Goal: Task Accomplishment & Management: Manage account settings

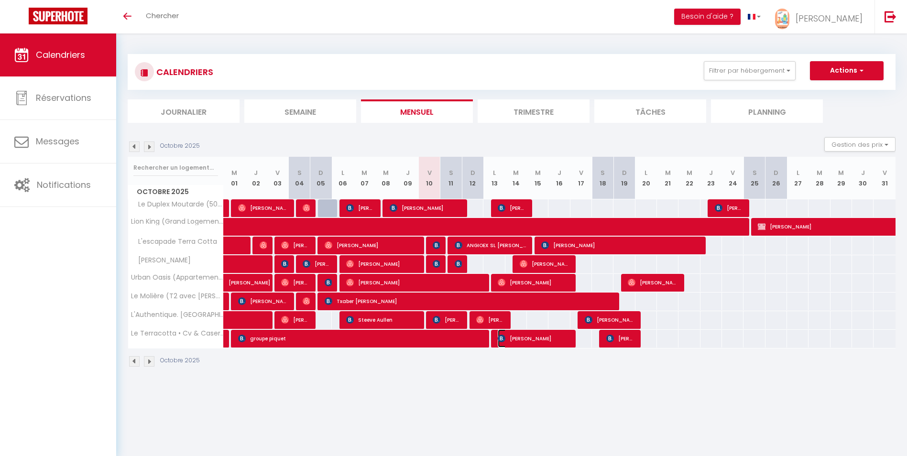
click at [540, 335] on span "[PERSON_NAME]" at bounding box center [534, 339] width 72 height 18
select select "OK"
select select "KO"
select select "0"
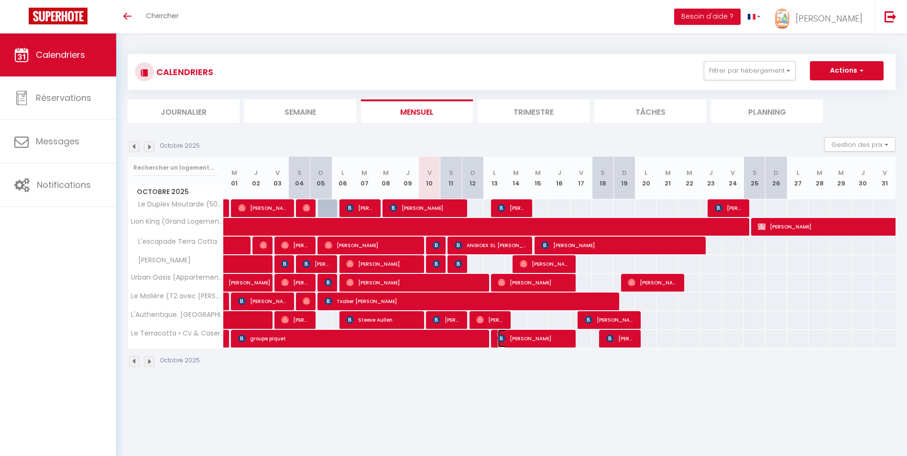
select select "1"
select select
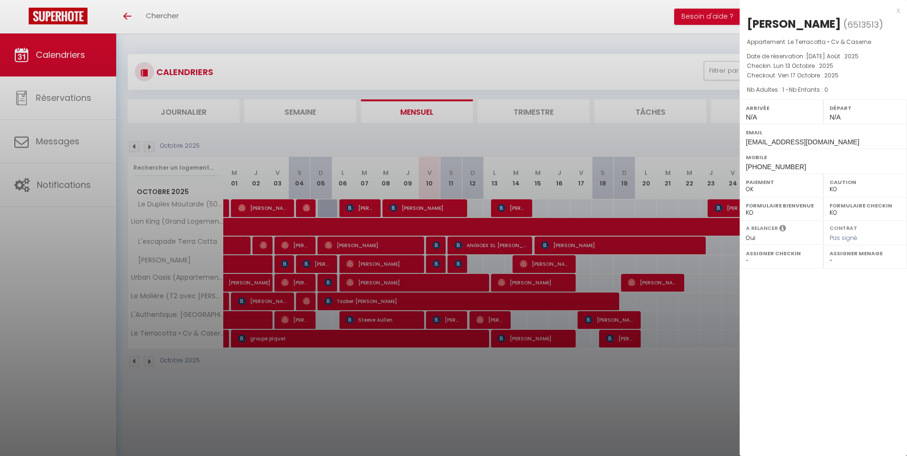
click at [898, 9] on div "x" at bounding box center [820, 10] width 160 height 11
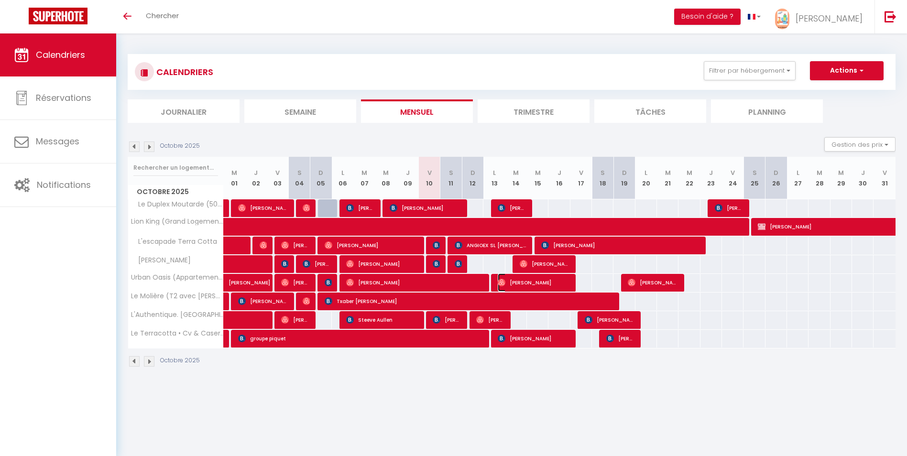
click at [553, 281] on span "[PERSON_NAME]" at bounding box center [534, 283] width 72 height 18
select select "OK"
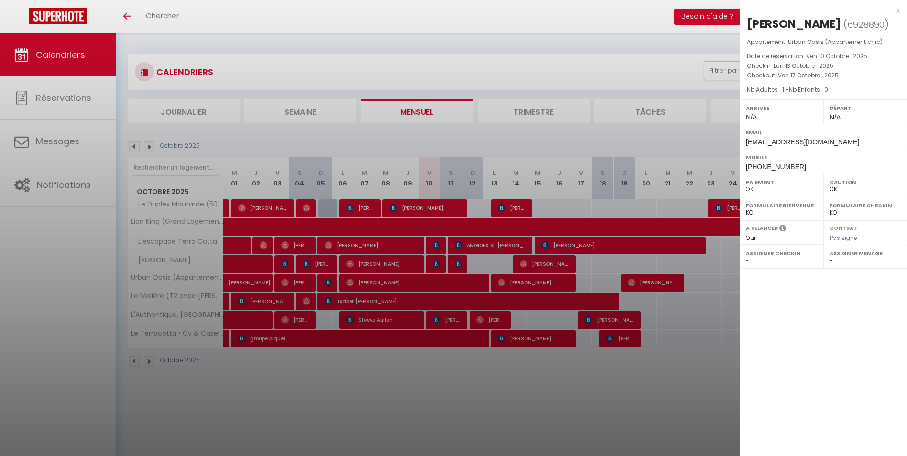
click at [899, 11] on div "x" at bounding box center [820, 10] width 160 height 11
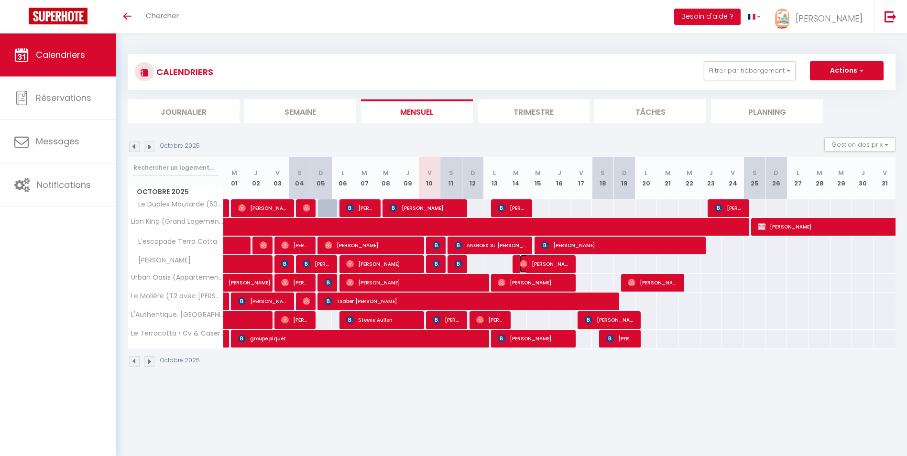
click at [548, 263] on span "[PERSON_NAME]" at bounding box center [545, 264] width 50 height 18
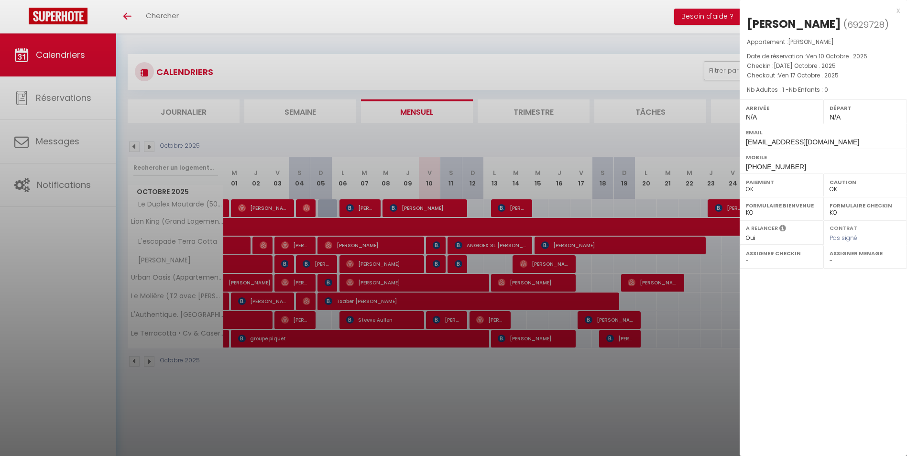
click at [899, 11] on div "x" at bounding box center [820, 10] width 160 height 11
